Goal: Transaction & Acquisition: Purchase product/service

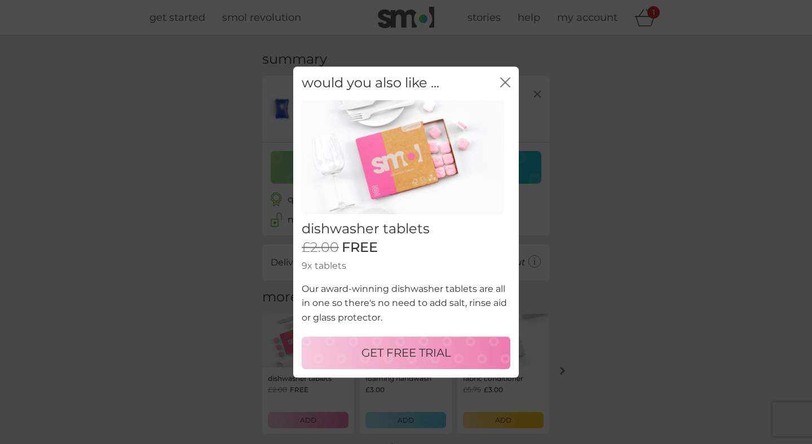
click at [417, 356] on p "GET FREE TRIAL" at bounding box center [406, 353] width 90 height 18
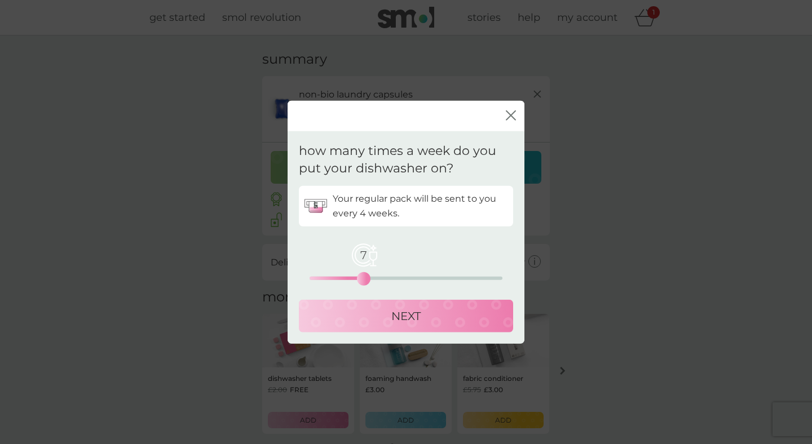
drag, startPoint x: 310, startPoint y: 279, endPoint x: 363, endPoint y: 275, distance: 52.5
click at [363, 276] on div "7" at bounding box center [363, 278] width 5 height 5
click at [400, 311] on p "NEXT" at bounding box center [405, 316] width 29 height 18
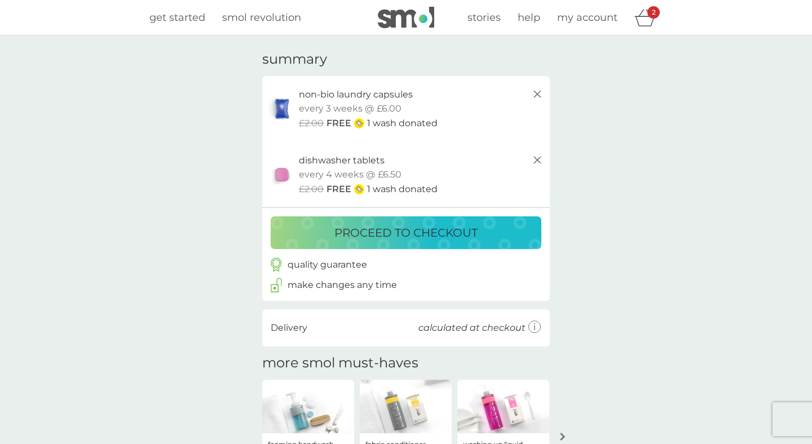
click at [399, 241] on p "proceed to checkout" at bounding box center [405, 233] width 143 height 18
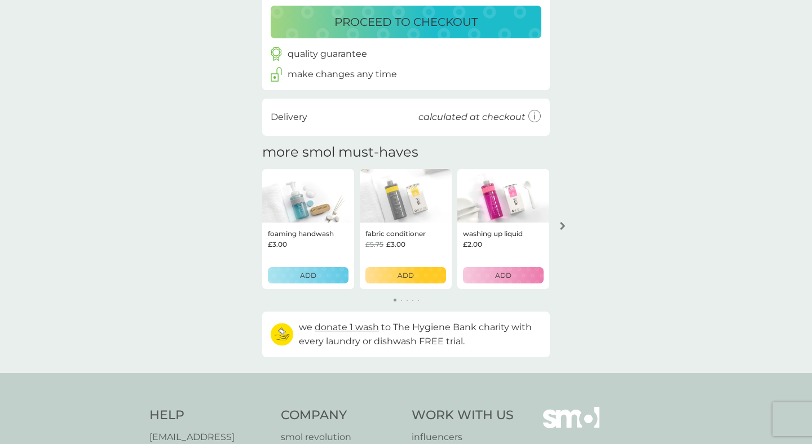
scroll to position [216, 0]
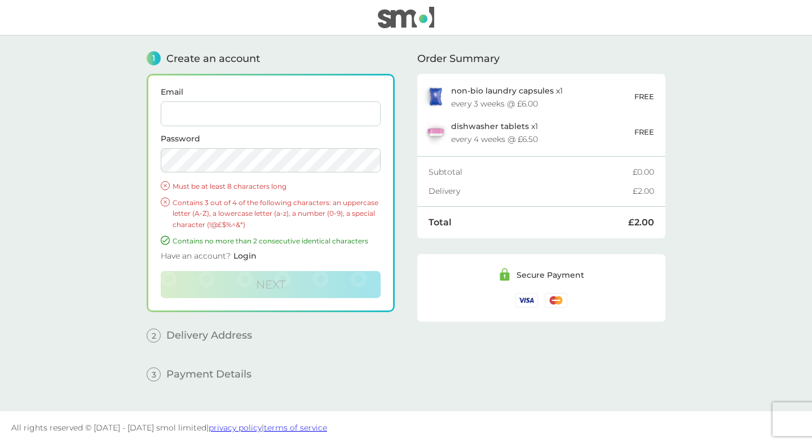
click at [200, 61] on span "Create an account" at bounding box center [213, 59] width 94 height 10
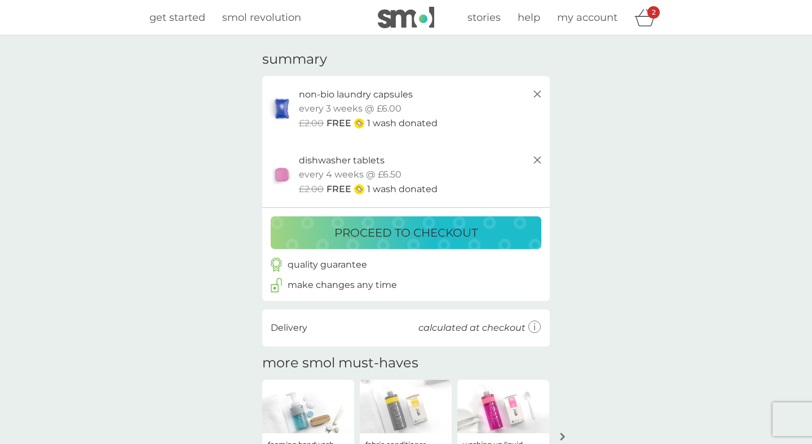
click at [197, 17] on span "get started" at bounding box center [177, 17] width 56 height 12
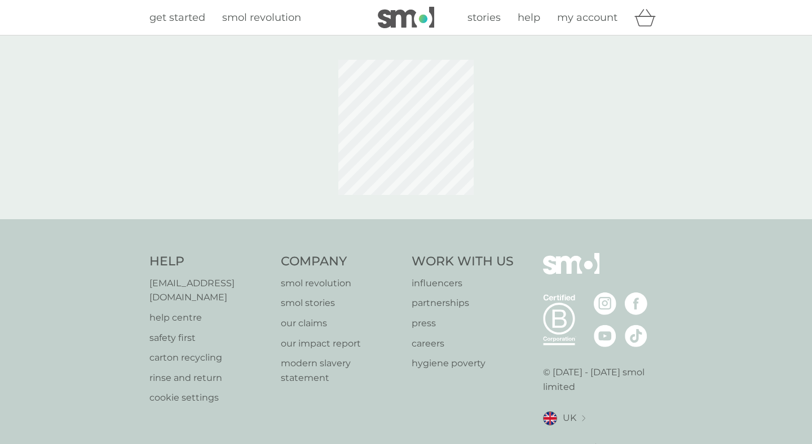
click at [654, 39] on div at bounding box center [406, 128] width 812 height 184
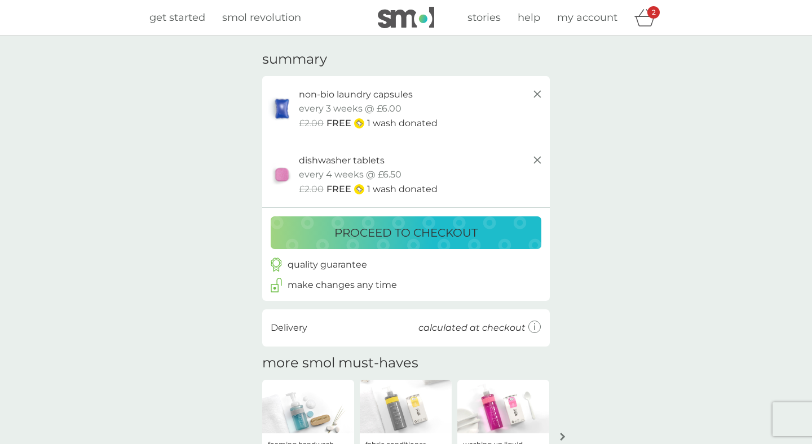
click at [536, 158] on line at bounding box center [537, 160] width 7 height 7
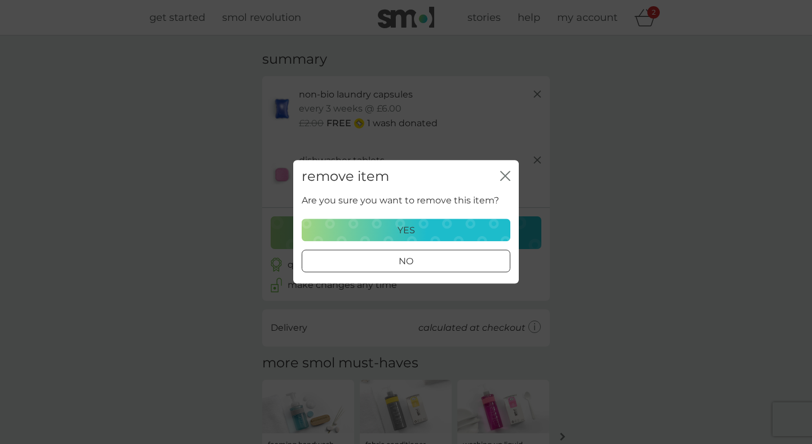
click at [434, 230] on div "yes" at bounding box center [406, 230] width 194 height 15
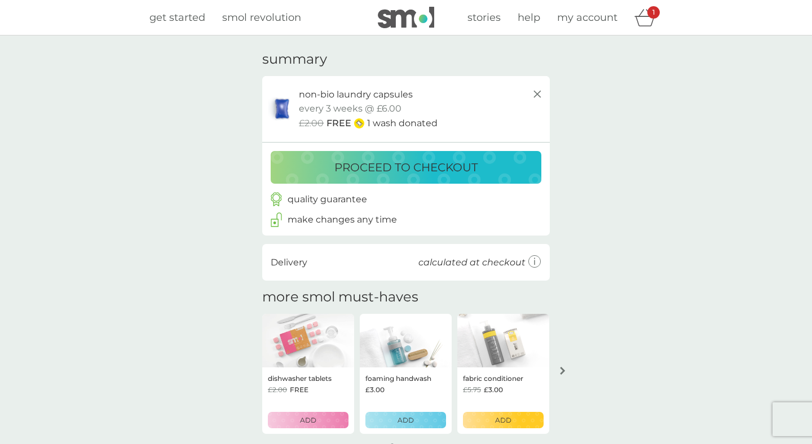
click at [420, 162] on p "proceed to checkout" at bounding box center [405, 167] width 143 height 18
click at [542, 99] on icon at bounding box center [538, 94] width 14 height 14
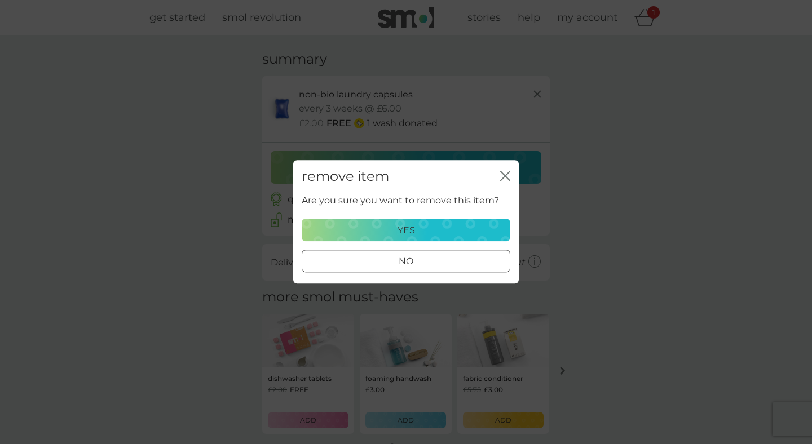
click at [417, 232] on div "yes" at bounding box center [406, 230] width 194 height 15
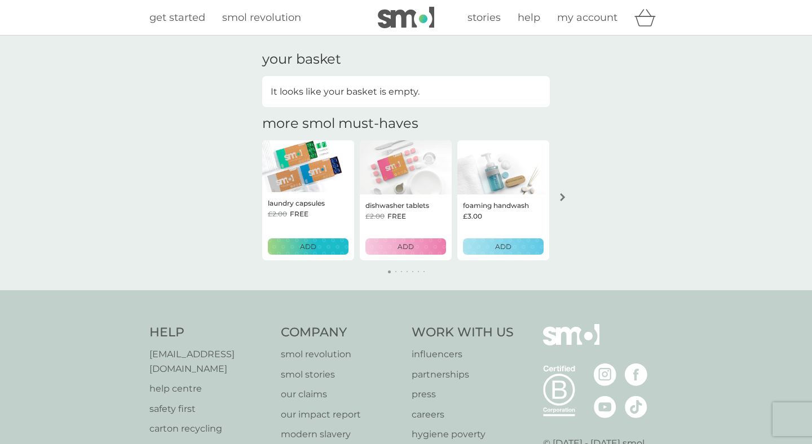
click at [182, 23] on span "get started" at bounding box center [177, 17] width 56 height 12
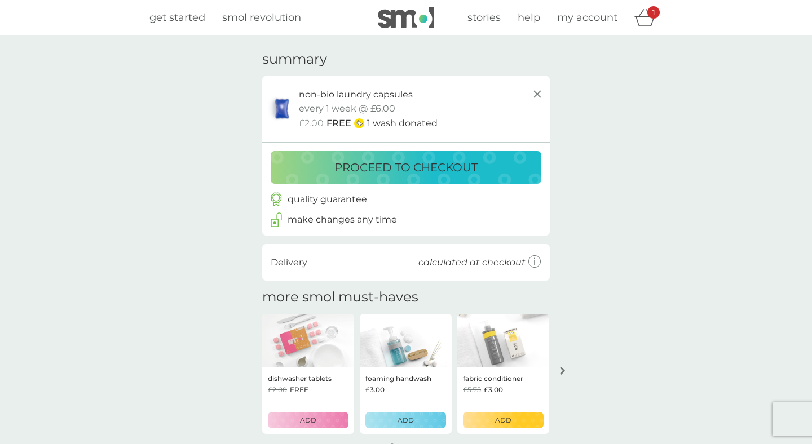
drag, startPoint x: 389, startPoint y: 173, endPoint x: 429, endPoint y: 176, distance: 40.2
click at [431, 175] on p "proceed to checkout" at bounding box center [405, 167] width 143 height 18
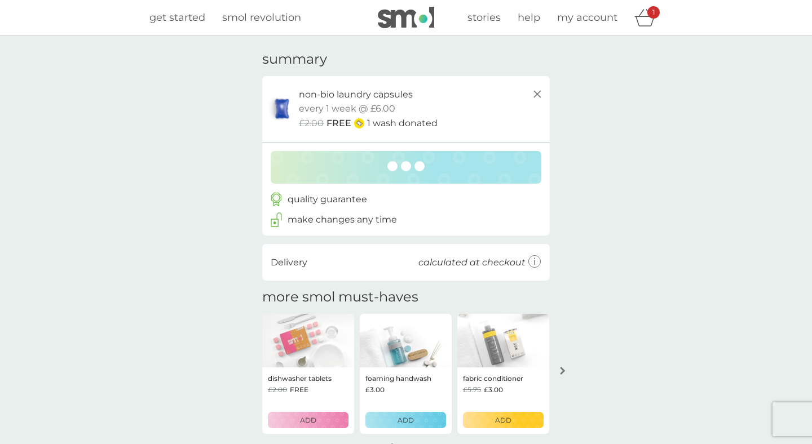
scroll to position [81, 0]
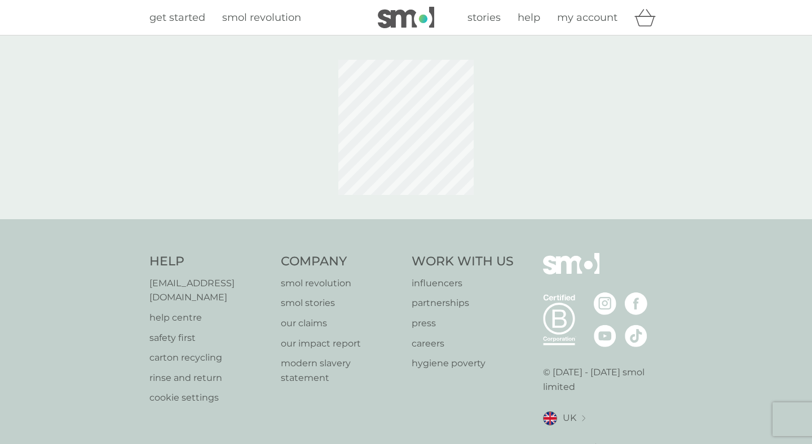
scroll to position [28, 0]
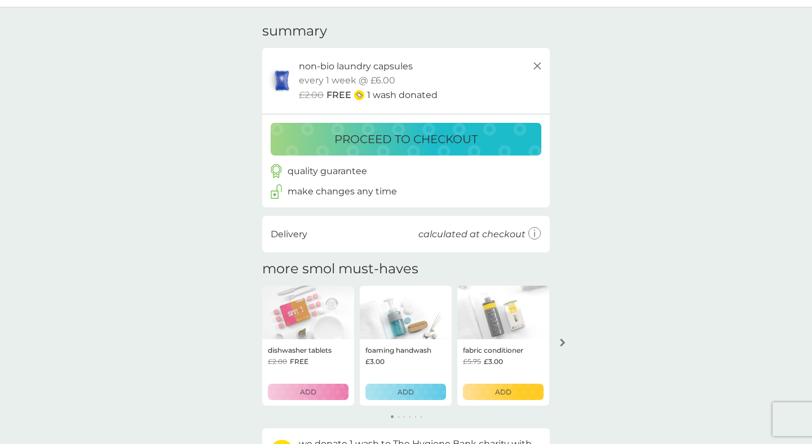
click at [315, 396] on p "ADD" at bounding box center [308, 392] width 16 height 11
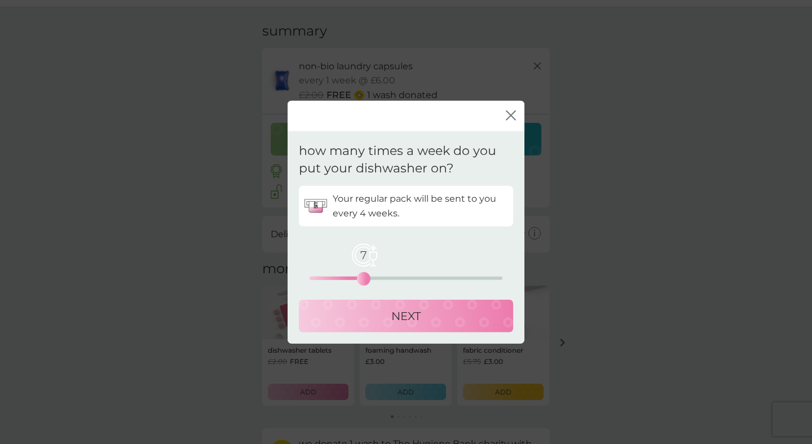
drag, startPoint x: 308, startPoint y: 276, endPoint x: 360, endPoint y: 277, distance: 51.9
click at [361, 277] on div "7" at bounding box center [363, 278] width 5 height 5
click at [376, 317] on div "NEXT" at bounding box center [406, 316] width 192 height 18
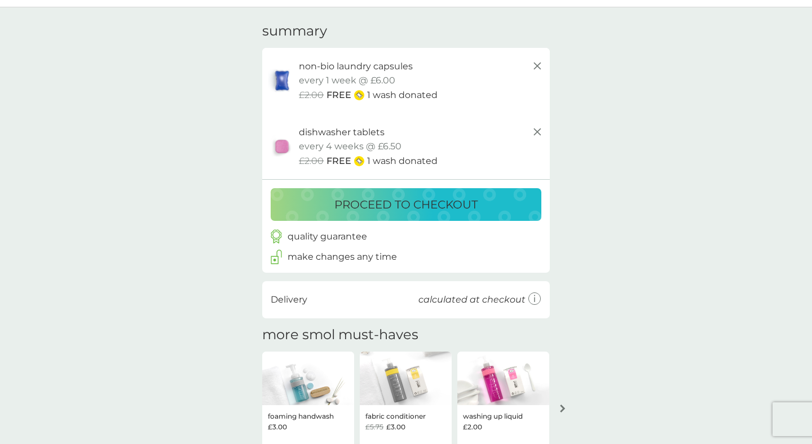
click at [369, 93] on p "1 wash donated" at bounding box center [402, 95] width 70 height 15
click at [533, 60] on icon at bounding box center [538, 66] width 14 height 14
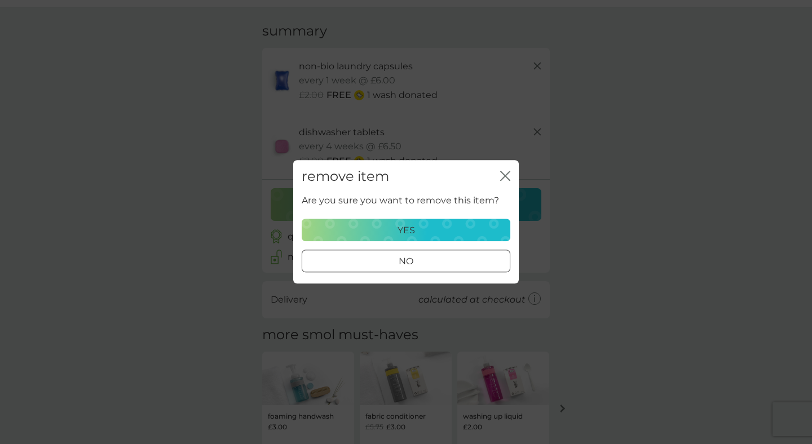
click at [410, 232] on p "yes" at bounding box center [406, 230] width 17 height 15
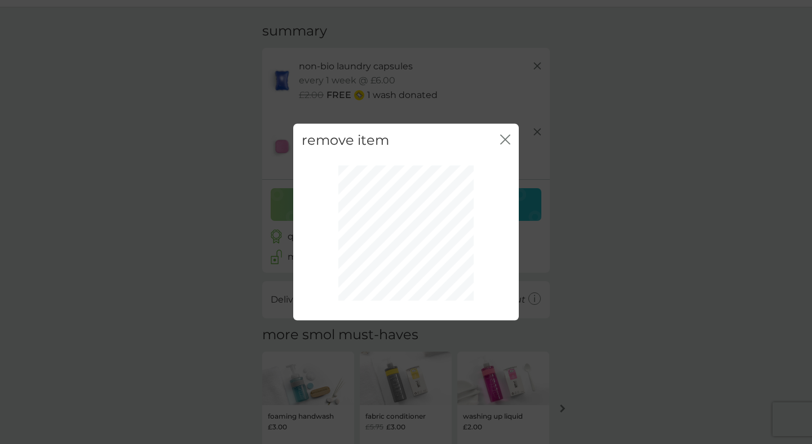
click at [308, 408] on div "remove item close" at bounding box center [406, 222] width 812 height 444
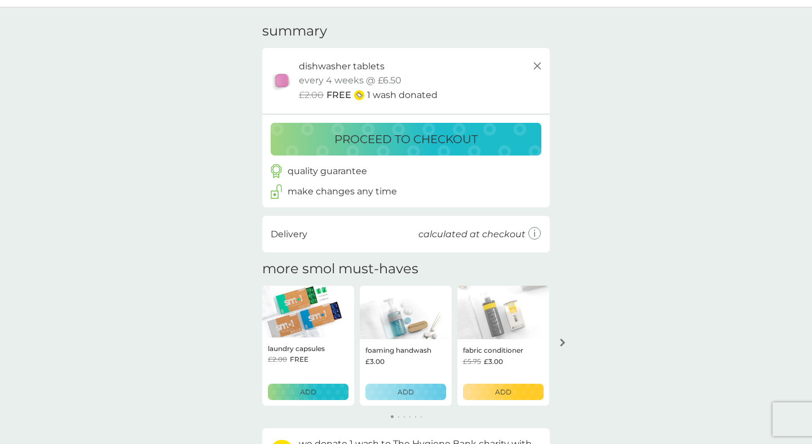
click at [222, 364] on div "your basket summary dishwasher tablets trial pack every 4 weeks @ £6.50 £2.00 F…" at bounding box center [406, 248] width 812 height 483
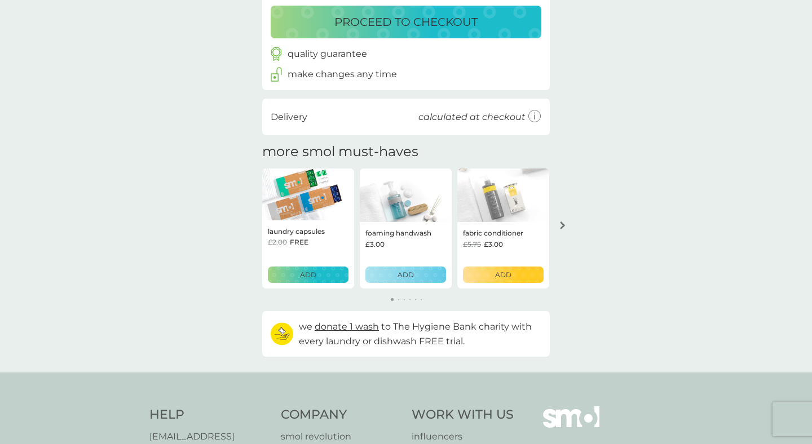
scroll to position [147, 0]
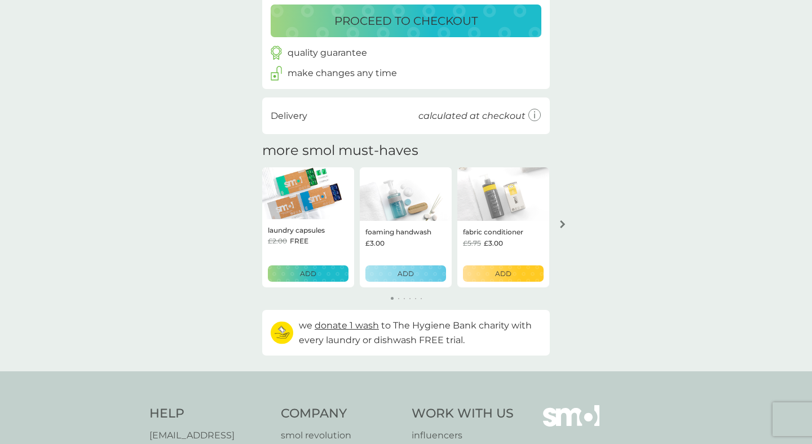
click at [310, 270] on p "ADD" at bounding box center [308, 273] width 16 height 11
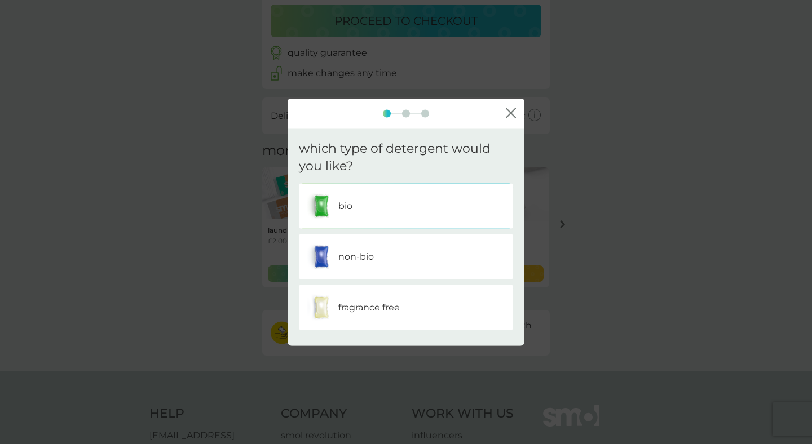
click at [382, 261] on div "non-bio" at bounding box center [405, 256] width 197 height 28
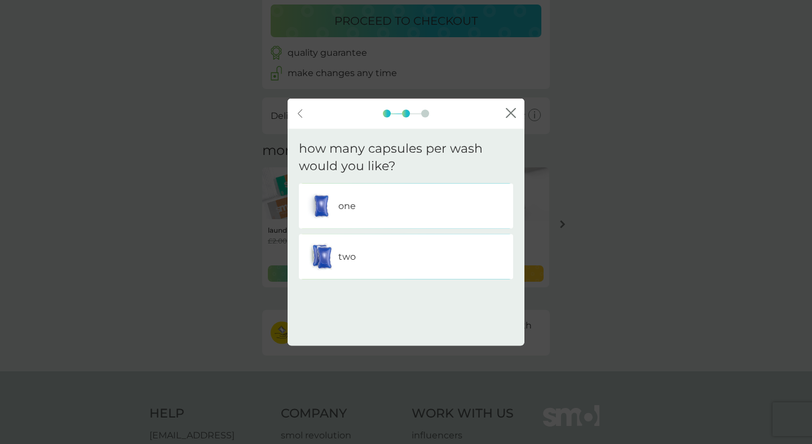
click at [354, 215] on div "one" at bounding box center [405, 206] width 197 height 28
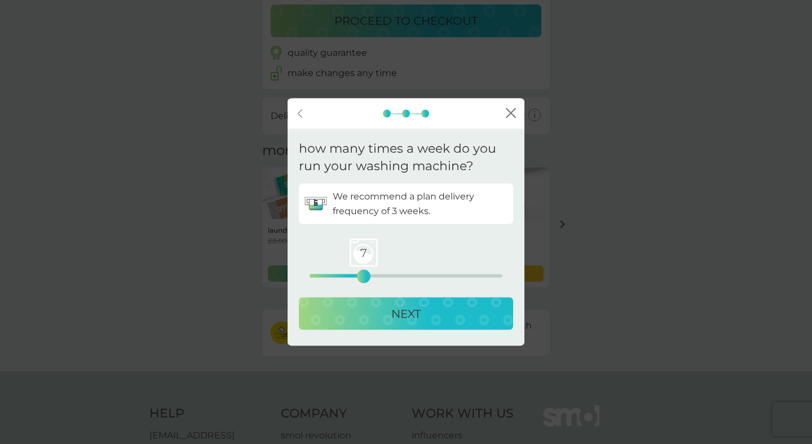
drag, startPoint x: 310, startPoint y: 275, endPoint x: 363, endPoint y: 275, distance: 53.6
click at [363, 275] on div "7" at bounding box center [363, 276] width 5 height 5
click at [382, 301] on button "NEXT" at bounding box center [406, 313] width 214 height 33
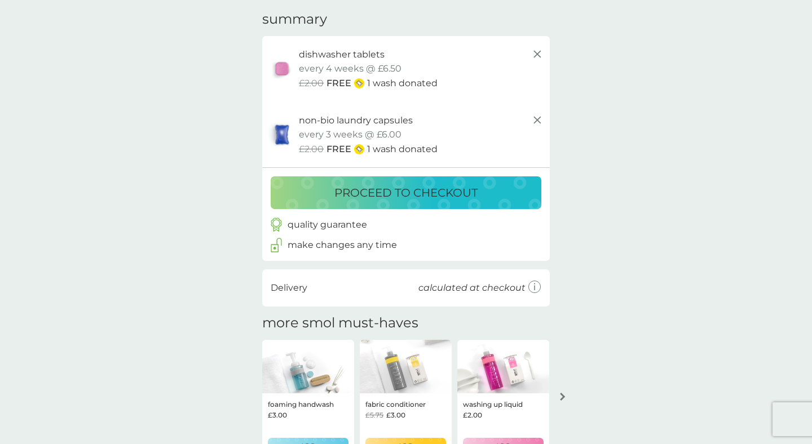
scroll to position [39, 0]
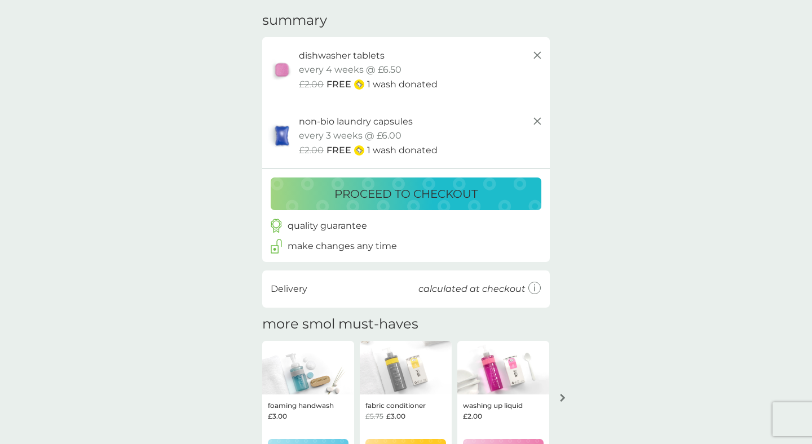
click at [390, 195] on p "proceed to checkout" at bounding box center [405, 194] width 143 height 18
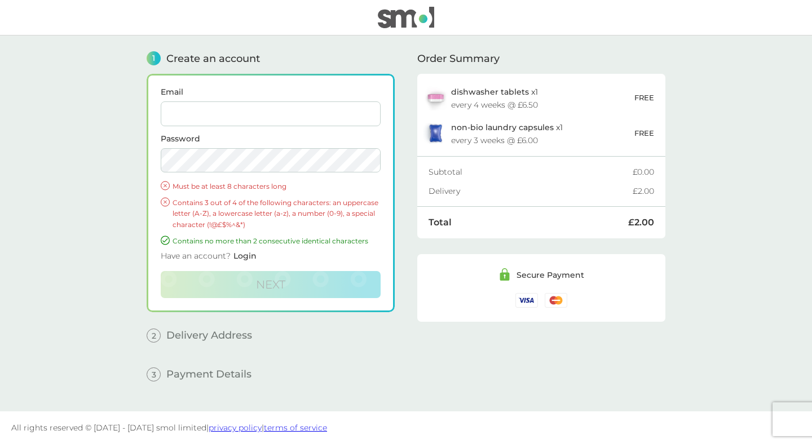
click at [304, 110] on input "Email" at bounding box center [271, 113] width 220 height 25
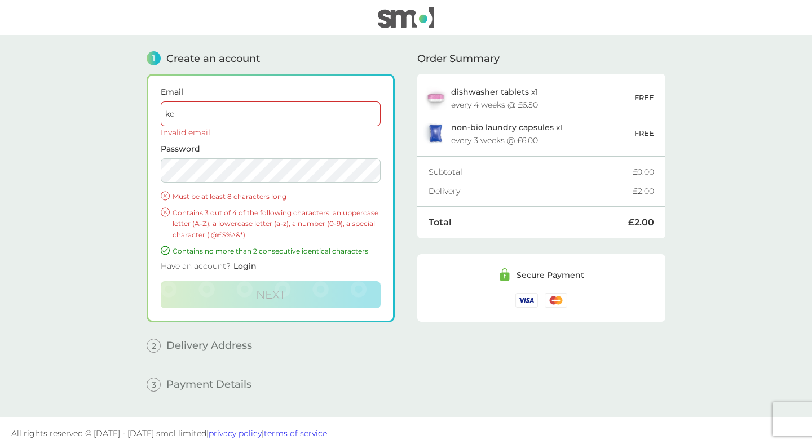
type input "k"
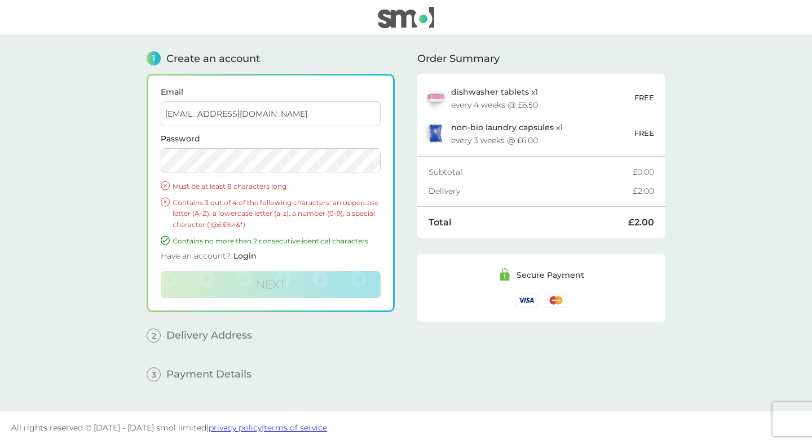
type input "fpw51sp@hotmail.com"
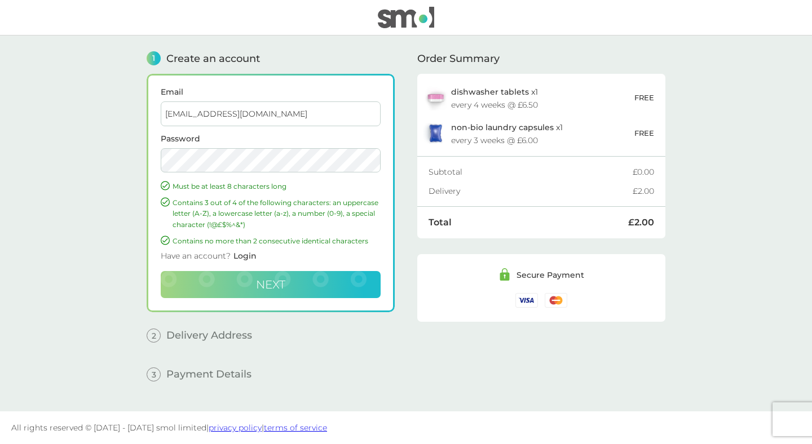
click at [280, 278] on span "Next" at bounding box center [270, 285] width 29 height 14
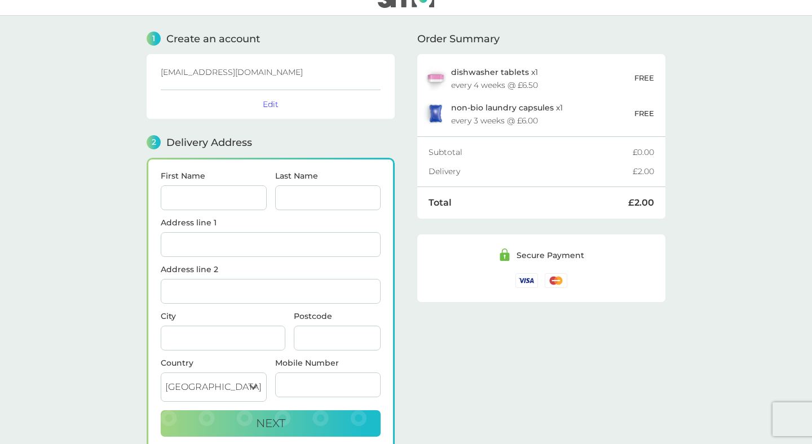
scroll to position [19, 0]
click at [229, 197] on input "First Name" at bounding box center [214, 198] width 106 height 25
type input "Kotono"
click at [324, 197] on input "Last Name" at bounding box center [328, 198] width 106 height 25
type input "Boothby"
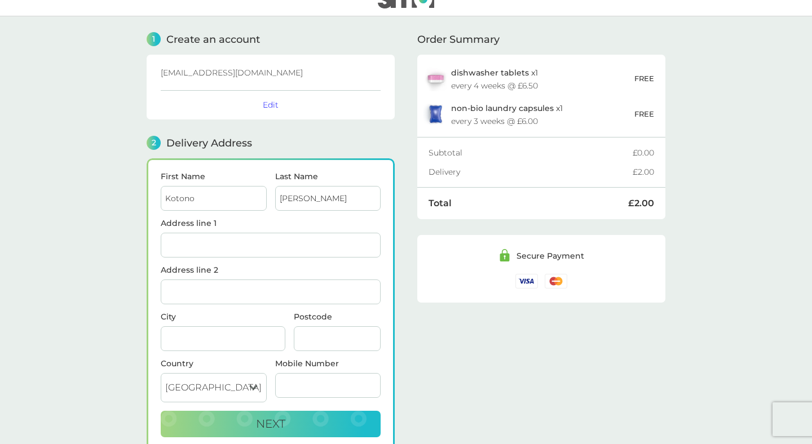
click at [302, 244] on input "Address line 1" at bounding box center [271, 245] width 220 height 25
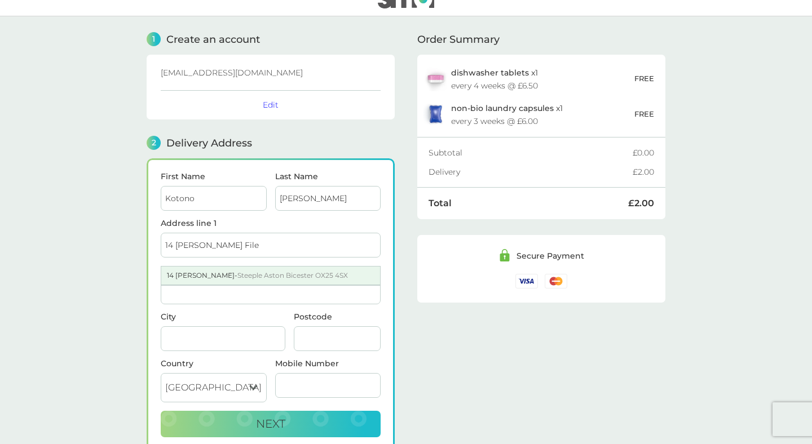
click at [303, 279] on div "14 Lawrence Fields - Steeple Aston Bicester OX25 4SX" at bounding box center [270, 276] width 219 height 18
type input "14 Lawrence Fields, Steeple Aston"
type input "Bicester"
type input "OX25 4SX"
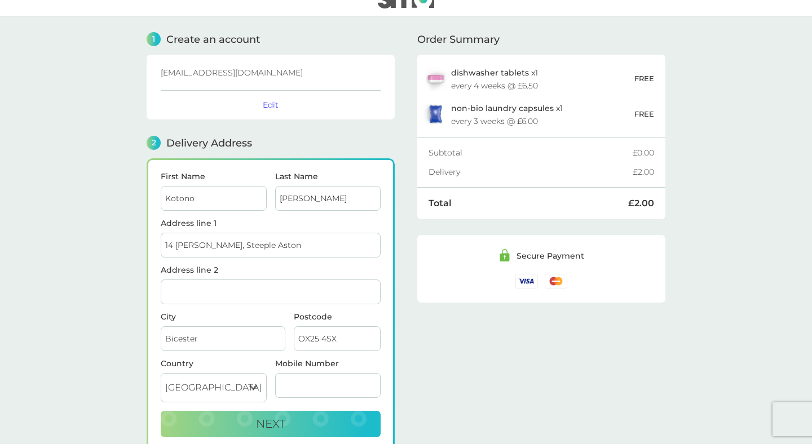
scroll to position [113, 0]
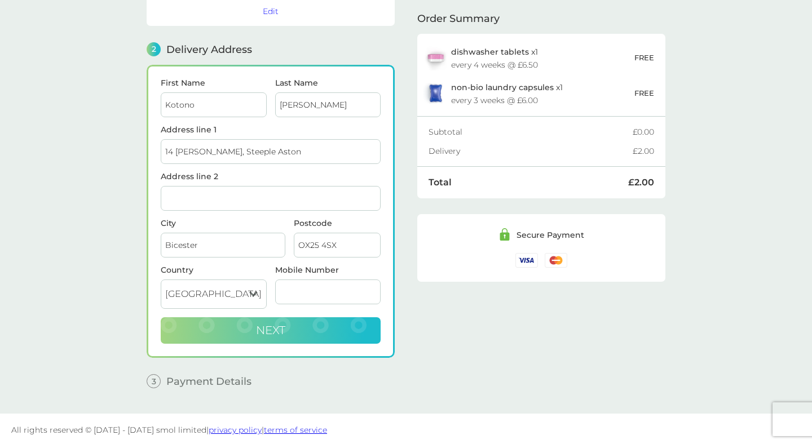
click at [268, 320] on button "Next" at bounding box center [271, 330] width 220 height 27
type input "07909967873"
click at [294, 326] on button "Next" at bounding box center [271, 330] width 220 height 27
checkbox input "true"
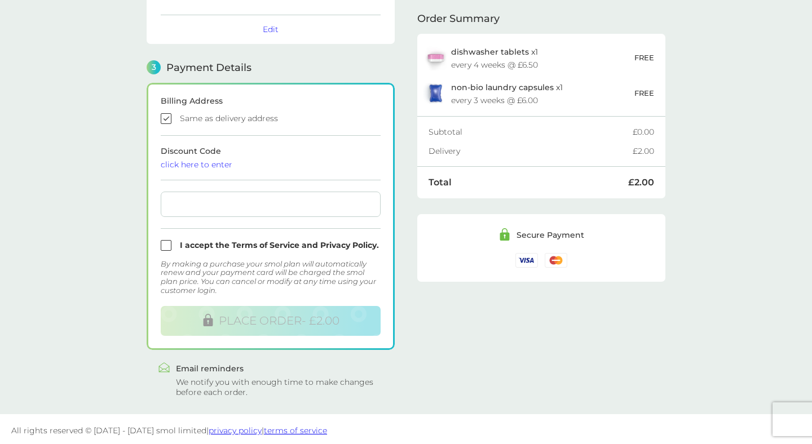
scroll to position [270, 0]
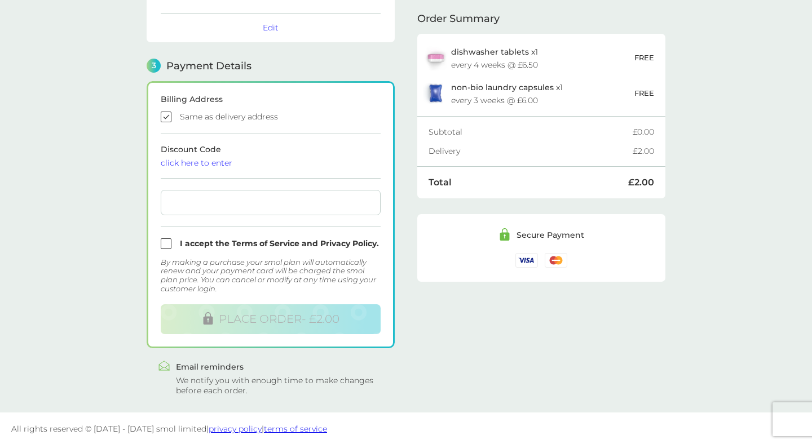
click at [226, 162] on div "click here to enter" at bounding box center [271, 163] width 220 height 8
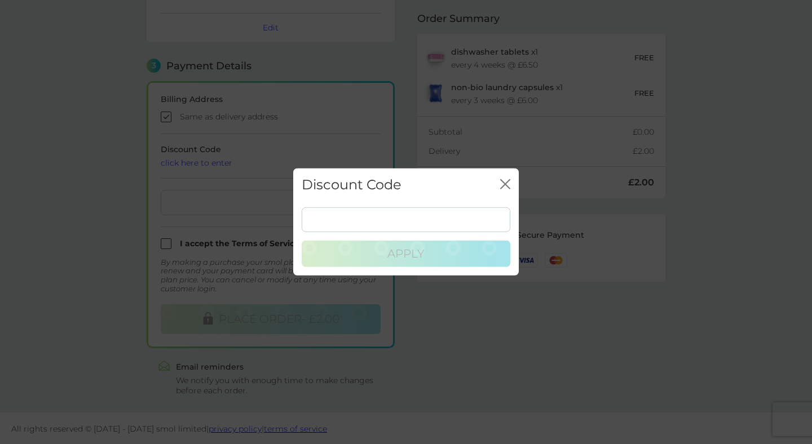
click at [507, 180] on icon "close" at bounding box center [505, 184] width 10 height 10
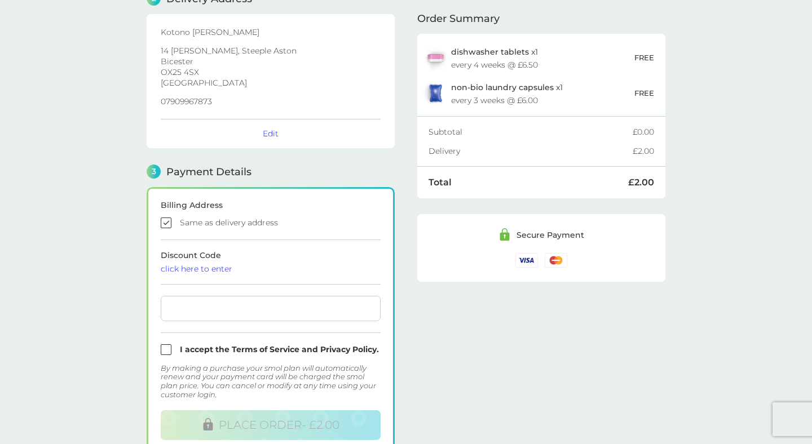
scroll to position [255, 0]
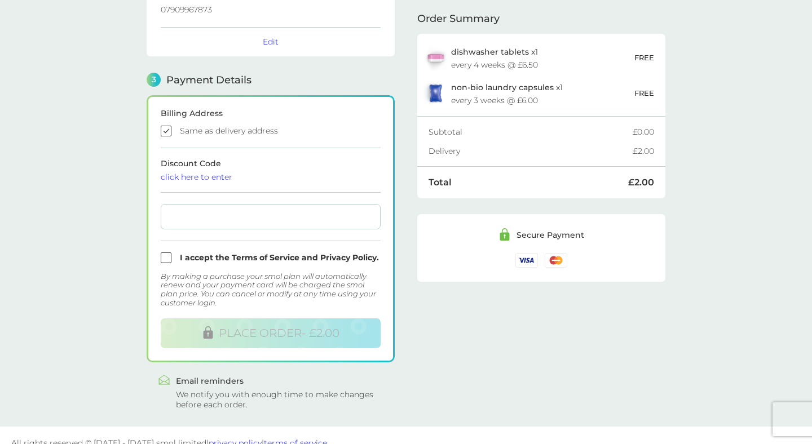
click at [202, 178] on div "click here to enter" at bounding box center [271, 177] width 220 height 8
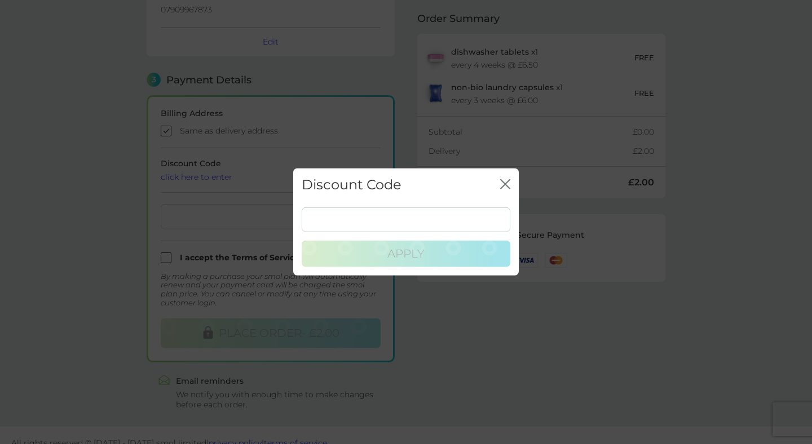
click at [503, 180] on icon "close" at bounding box center [505, 184] width 10 height 10
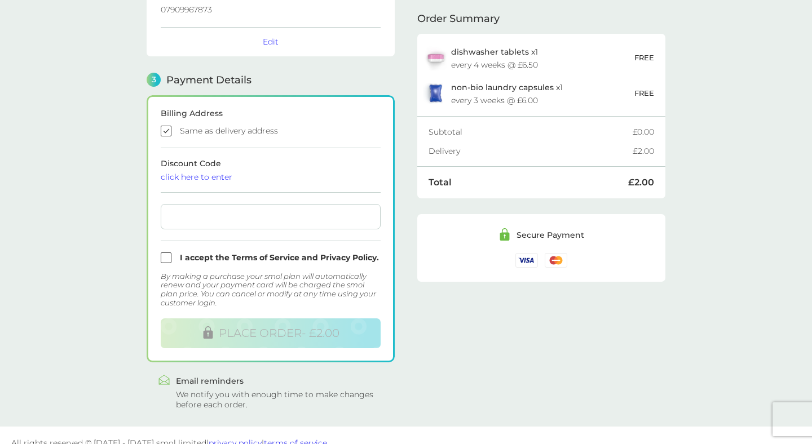
click at [162, 258] on input "checkbox" at bounding box center [271, 258] width 220 height 11
checkbox input "true"
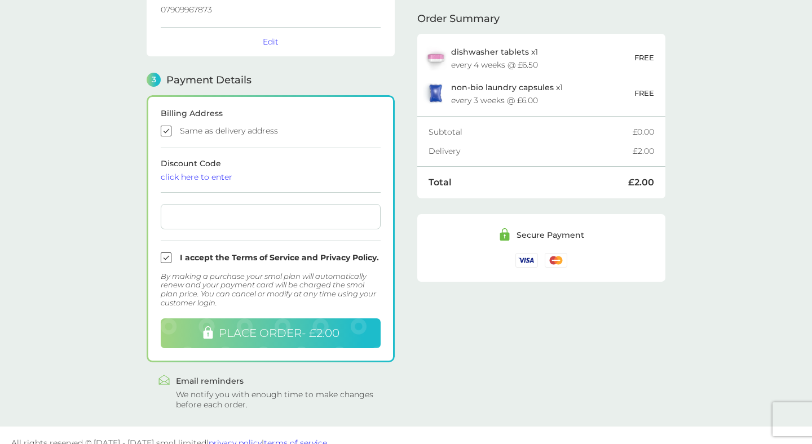
click at [294, 335] on span "PLACE ORDER - £2.00" at bounding box center [279, 333] width 121 height 14
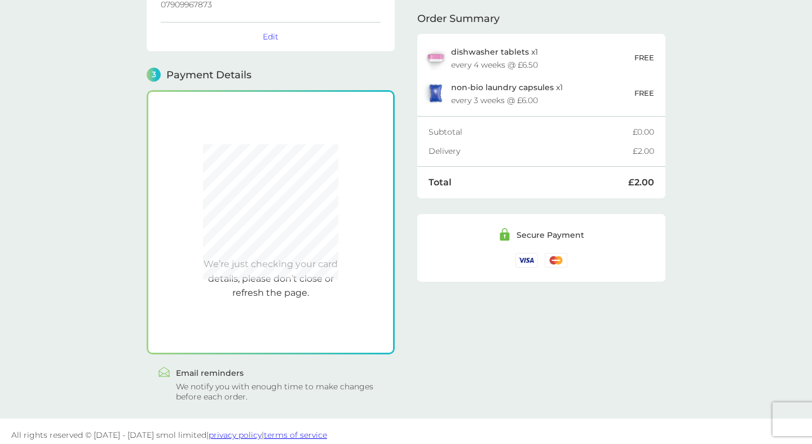
scroll to position [258, 0]
